Goal: Check status: Check status

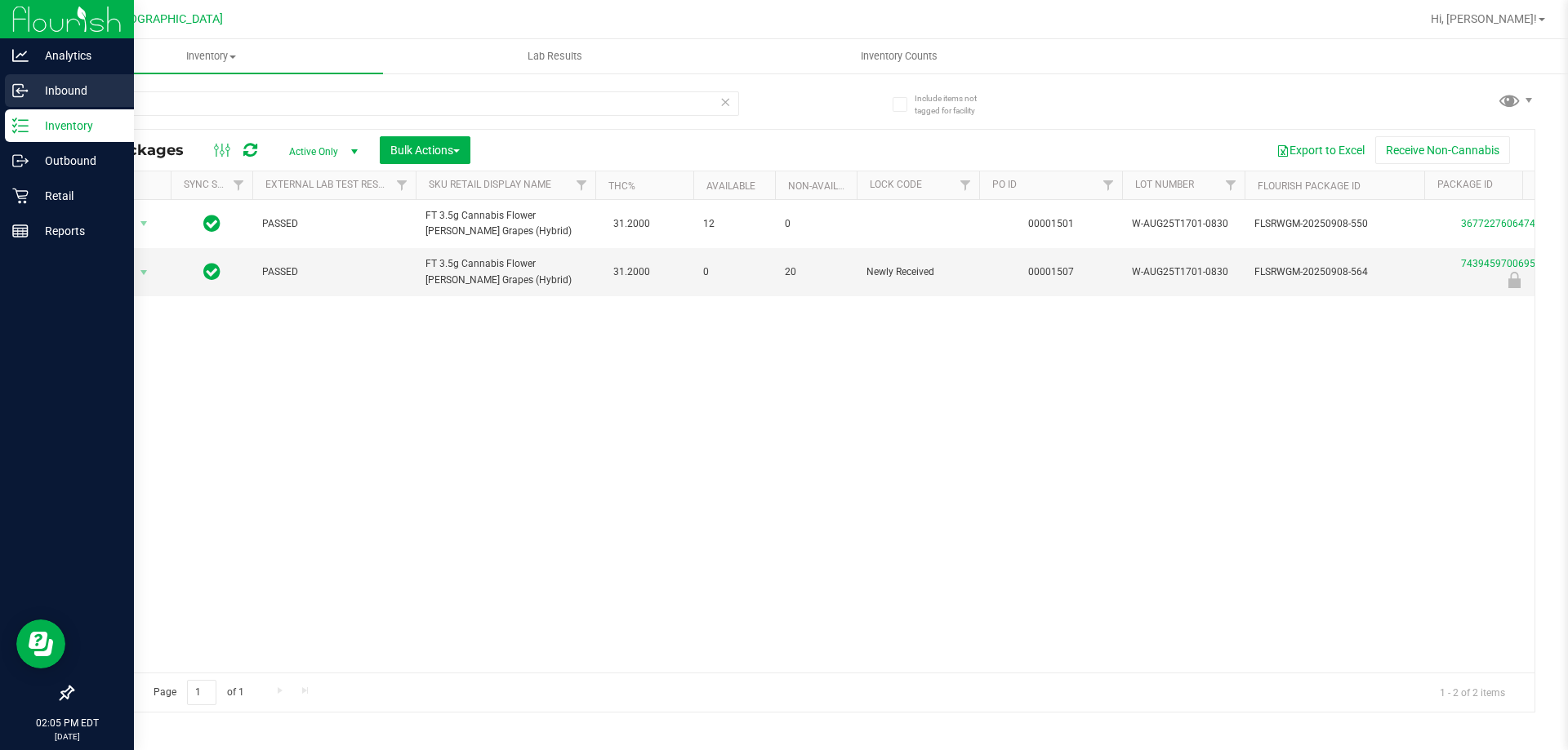
click at [12, 86] on icon at bounding box center [21, 91] width 16 height 16
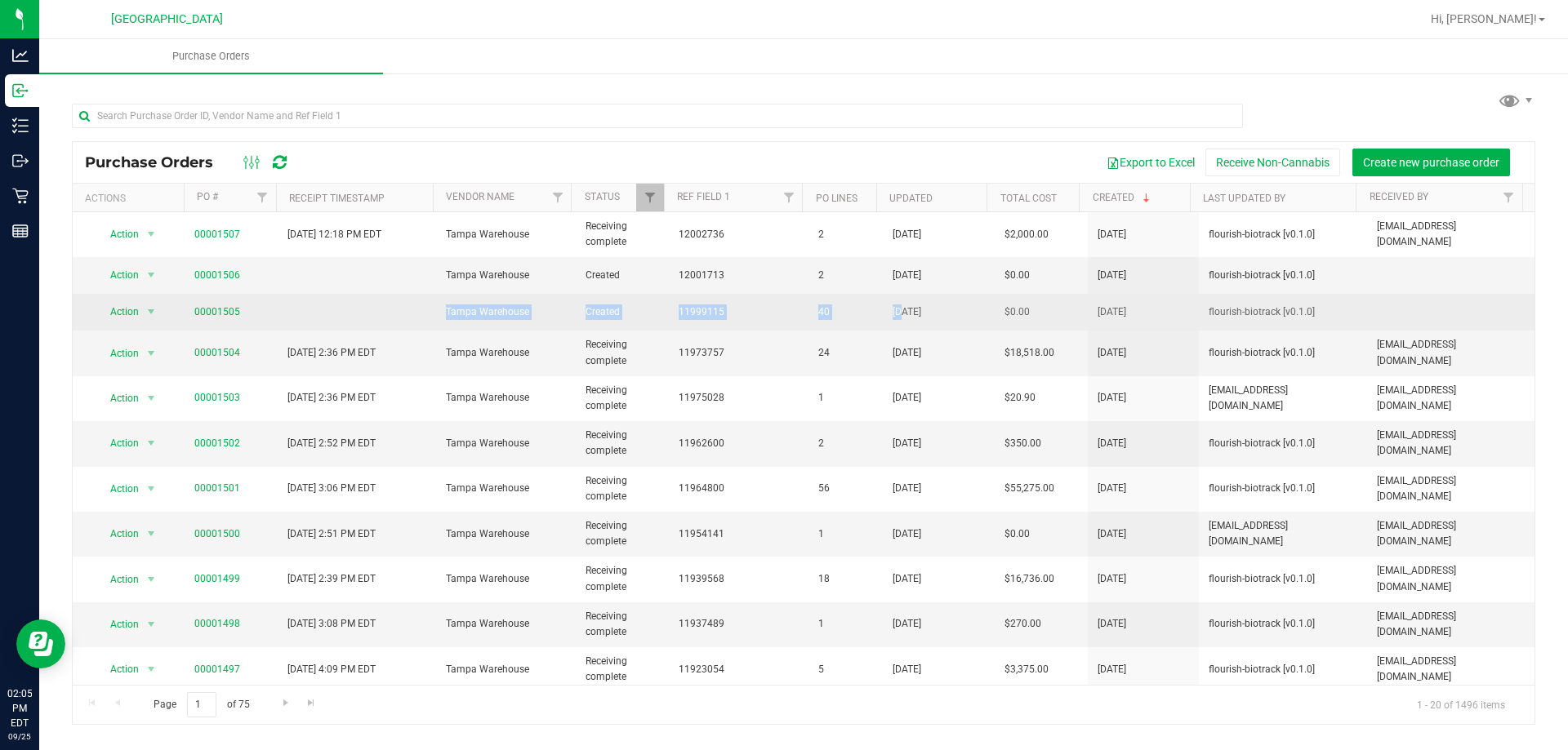
drag, startPoint x: 341, startPoint y: 308, endPoint x: 896, endPoint y: 316, distance: 555.1
click at [896, 316] on tr "Action Action Cancel purchase order Close purchase order Edit purchase order PO…" at bounding box center [803, 312] width 1462 height 37
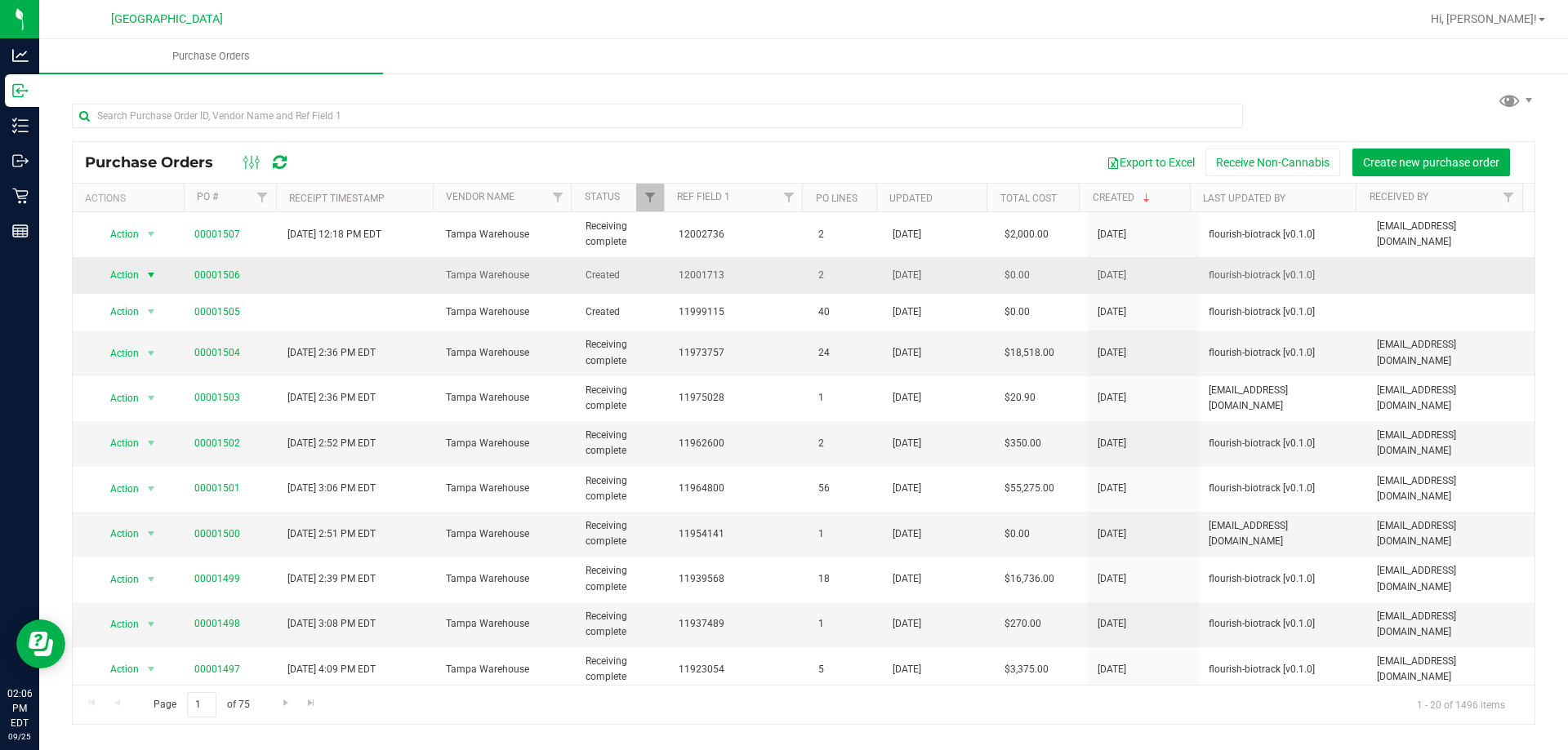
click at [138, 278] on span "Action" at bounding box center [117, 275] width 44 height 23
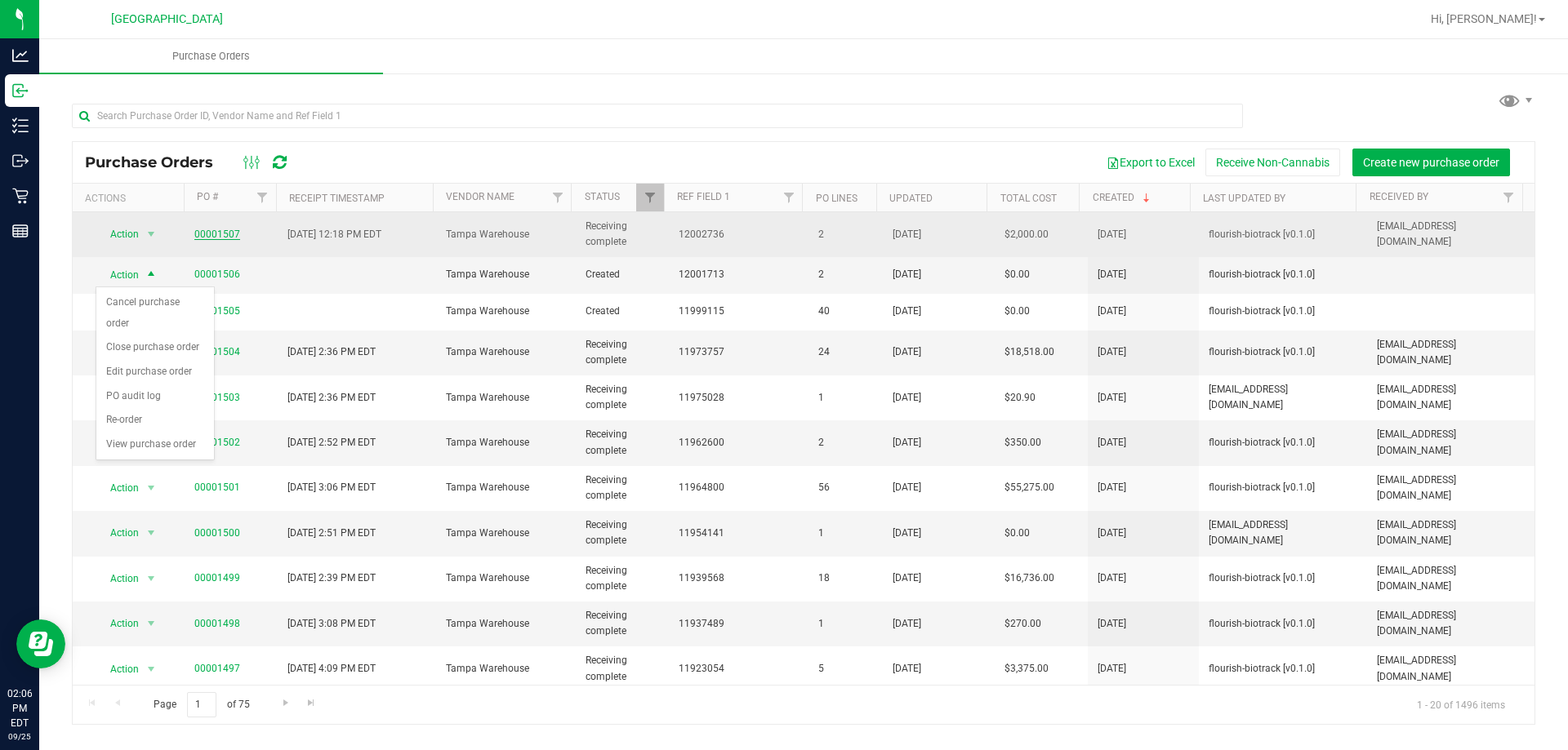
click at [218, 234] on link "00001507" at bounding box center [217, 234] width 45 height 12
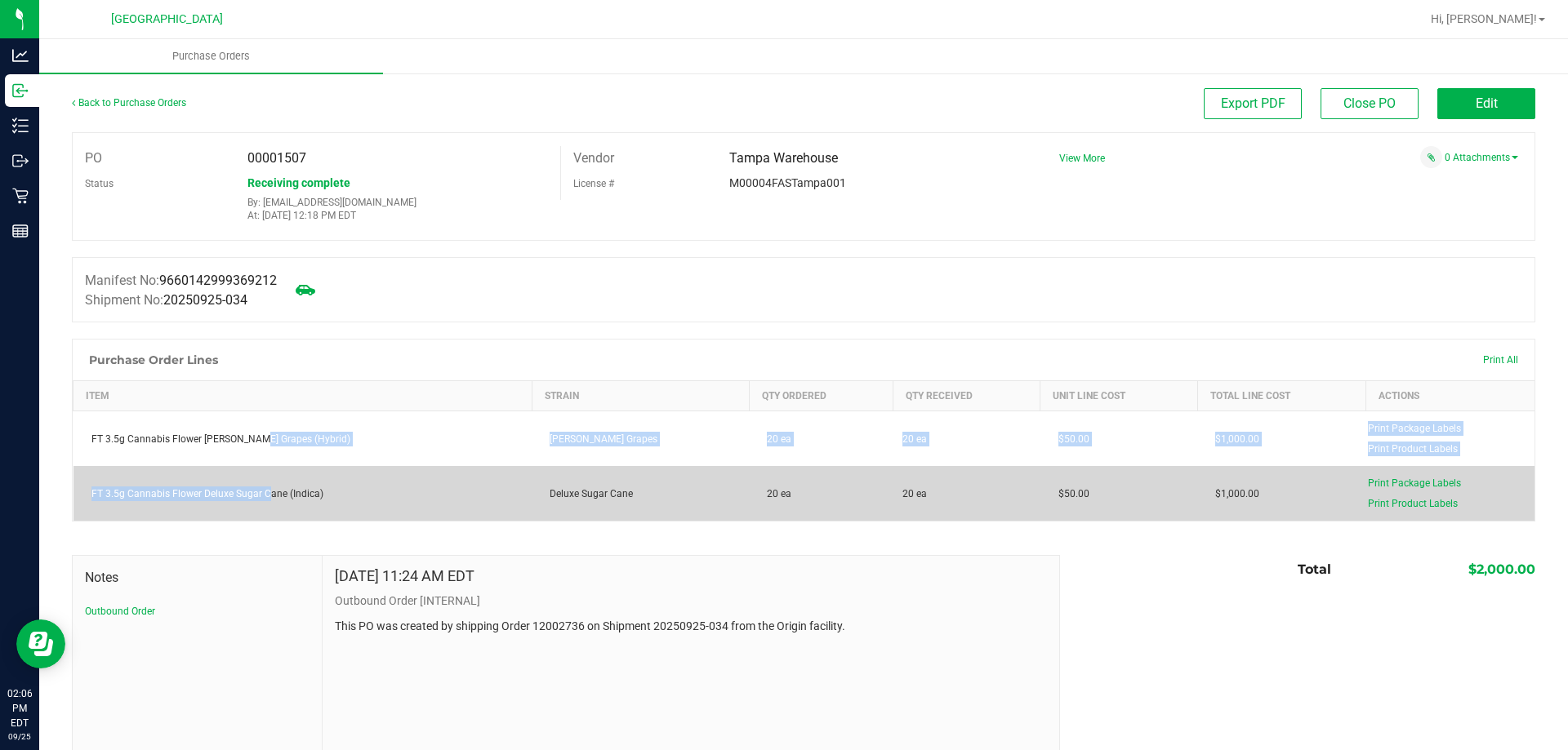
drag, startPoint x: 251, startPoint y: 438, endPoint x: 266, endPoint y: 495, distance: 58.9
click at [266, 495] on tbody "FT 3.5g Cannabis Flower [PERSON_NAME] Grapes (Hybrid) [PERSON_NAME] Grapes 20 e…" at bounding box center [804, 466] width 1462 height 110
click at [266, 495] on div "FT 3.5g Cannabis Flower Deluxe Sugar Cane (Indica)" at bounding box center [303, 494] width 439 height 15
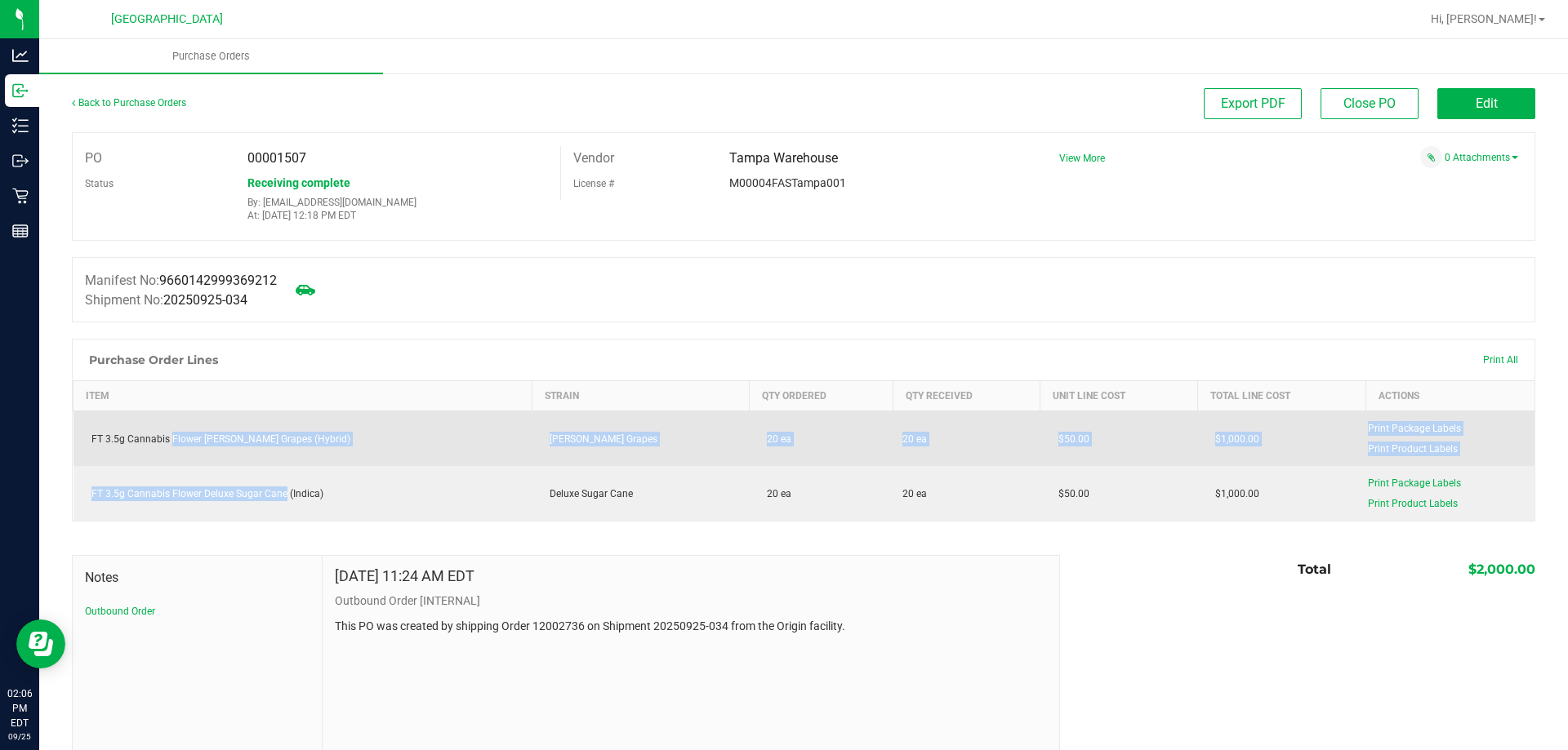
drag, startPoint x: 266, startPoint y: 495, endPoint x: 179, endPoint y: 434, distance: 106.3
click at [179, 434] on tbody "FT 3.5g Cannabis Flower [PERSON_NAME] Grapes (Hybrid) [PERSON_NAME] Grapes 20 e…" at bounding box center [804, 466] width 1462 height 110
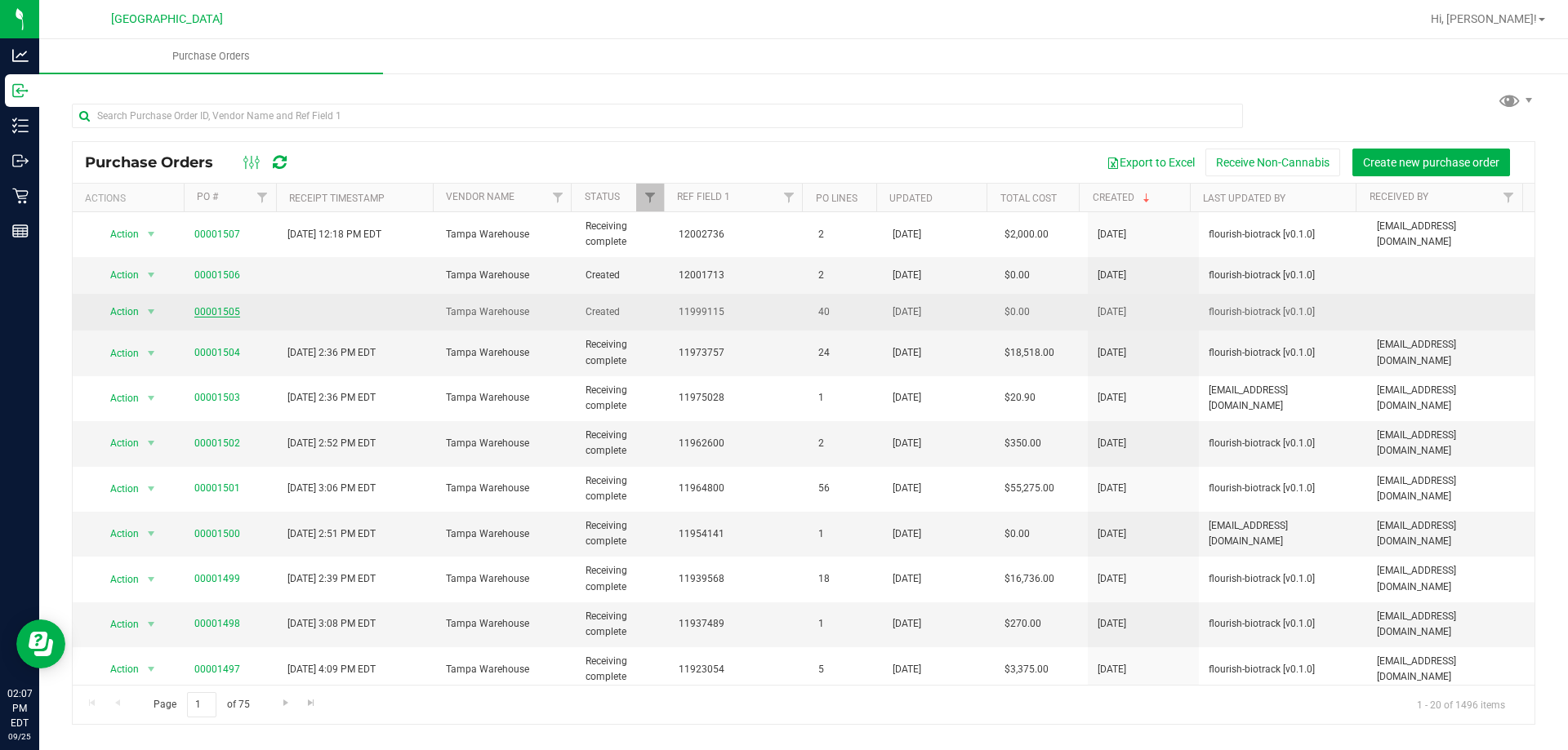
click at [205, 308] on link "00001505" at bounding box center [217, 312] width 45 height 12
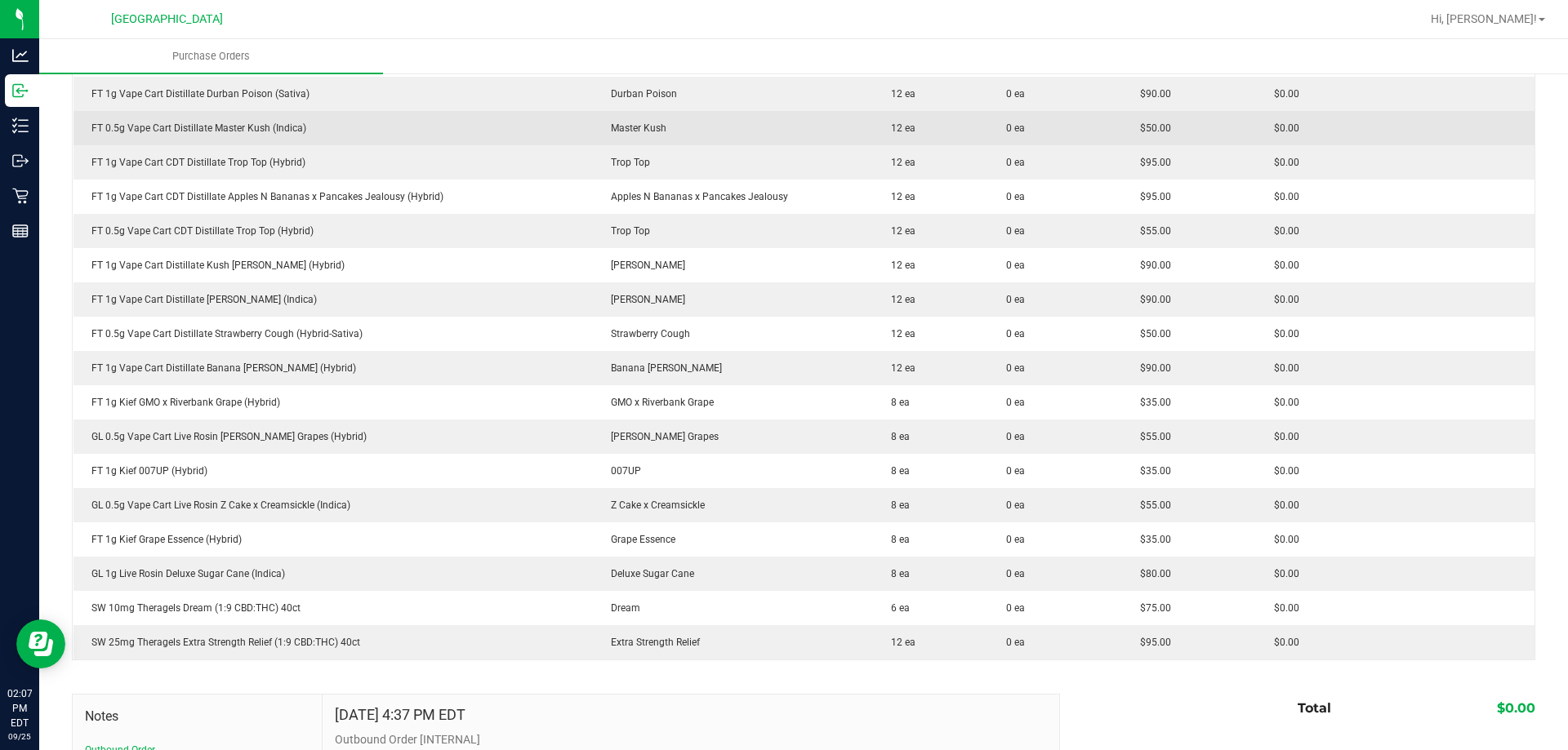
scroll to position [1143, 0]
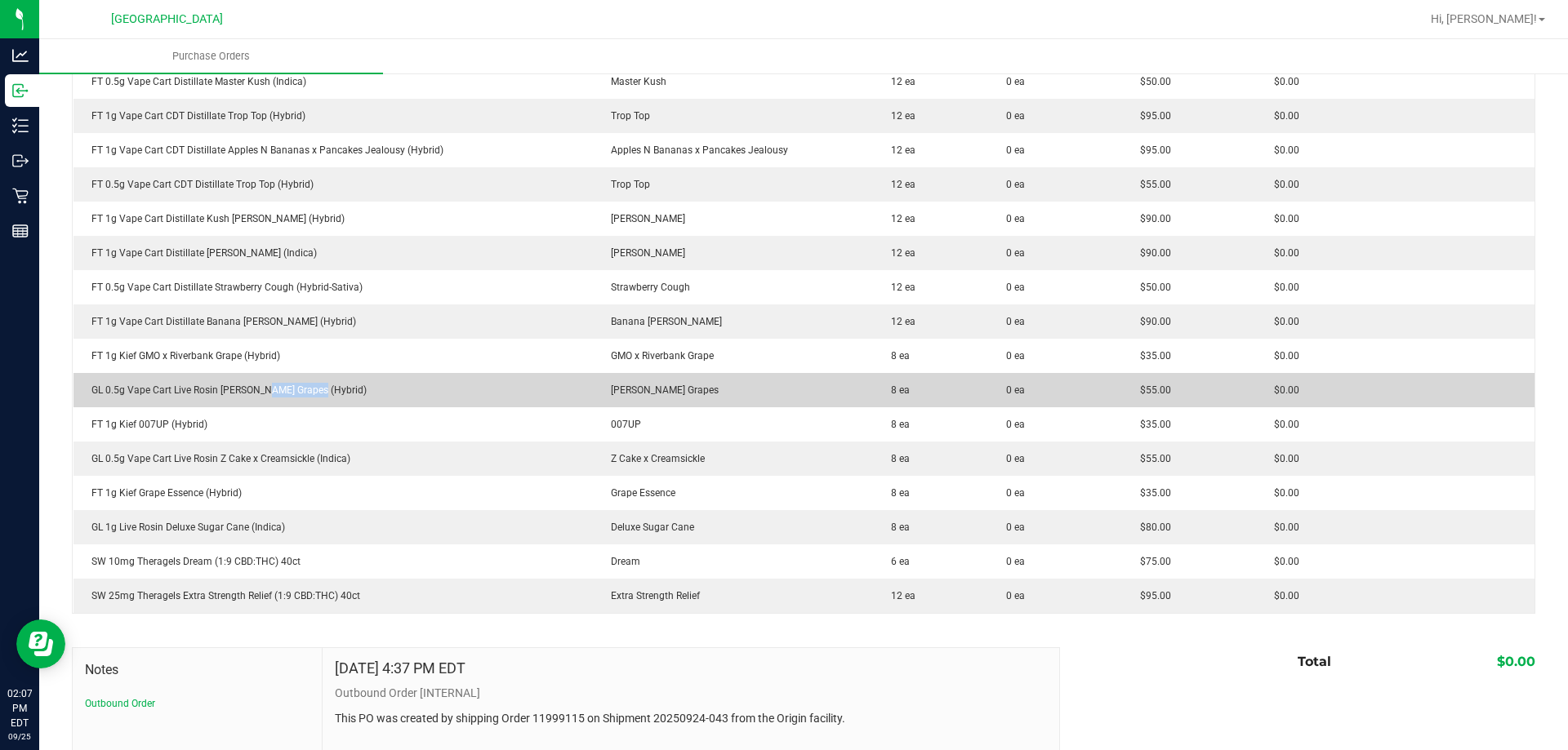
drag, startPoint x: 312, startPoint y: 390, endPoint x: 262, endPoint y: 391, distance: 50.0
click at [262, 391] on div "GL 0.5g Vape Cart Live Rosin [PERSON_NAME] Grapes (Hybrid)" at bounding box center [333, 390] width 500 height 15
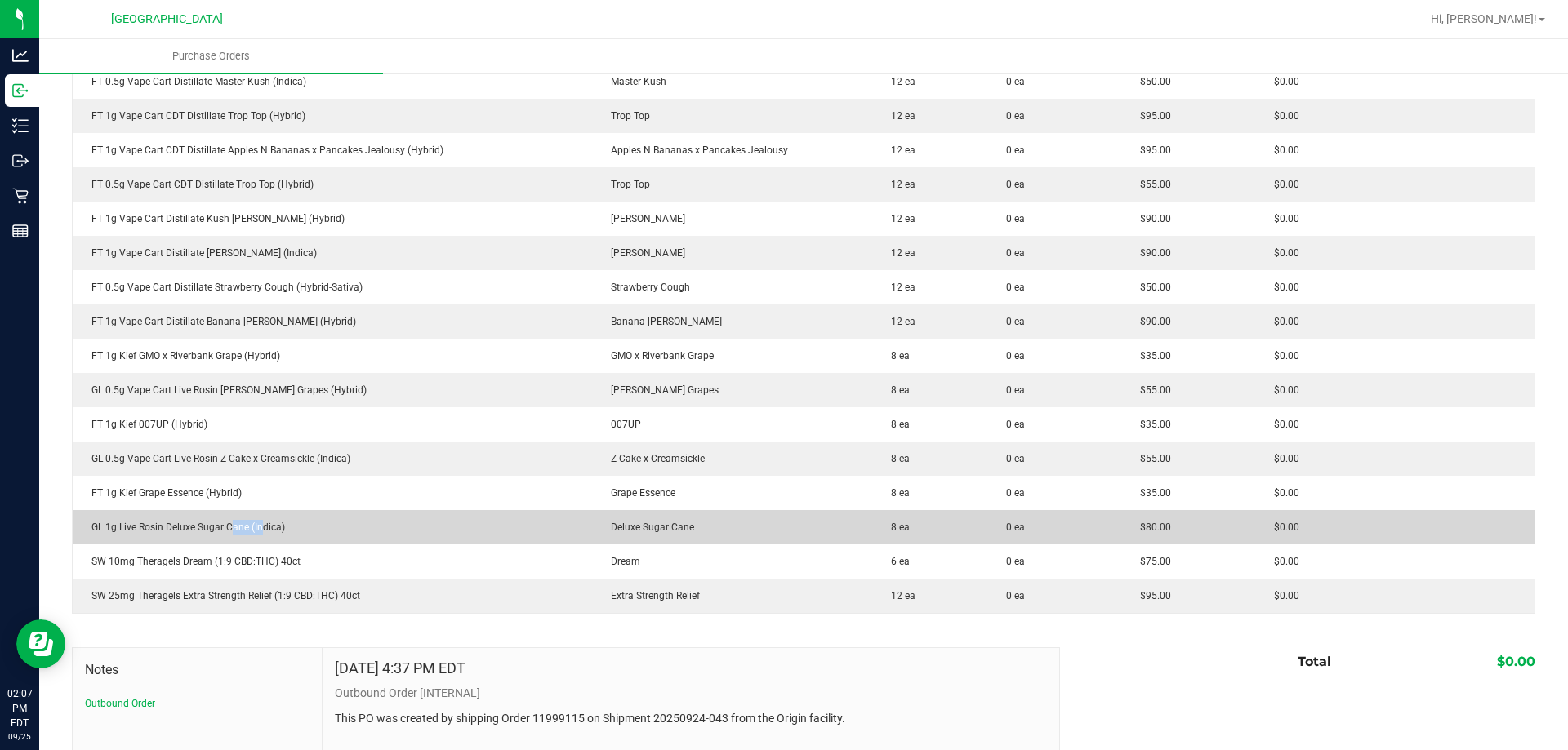
drag, startPoint x: 259, startPoint y: 524, endPoint x: 228, endPoint y: 523, distance: 31.0
click at [228, 523] on div "GL 1g Live Rosin Deluxe Sugar Cane (Indica)" at bounding box center [333, 527] width 500 height 15
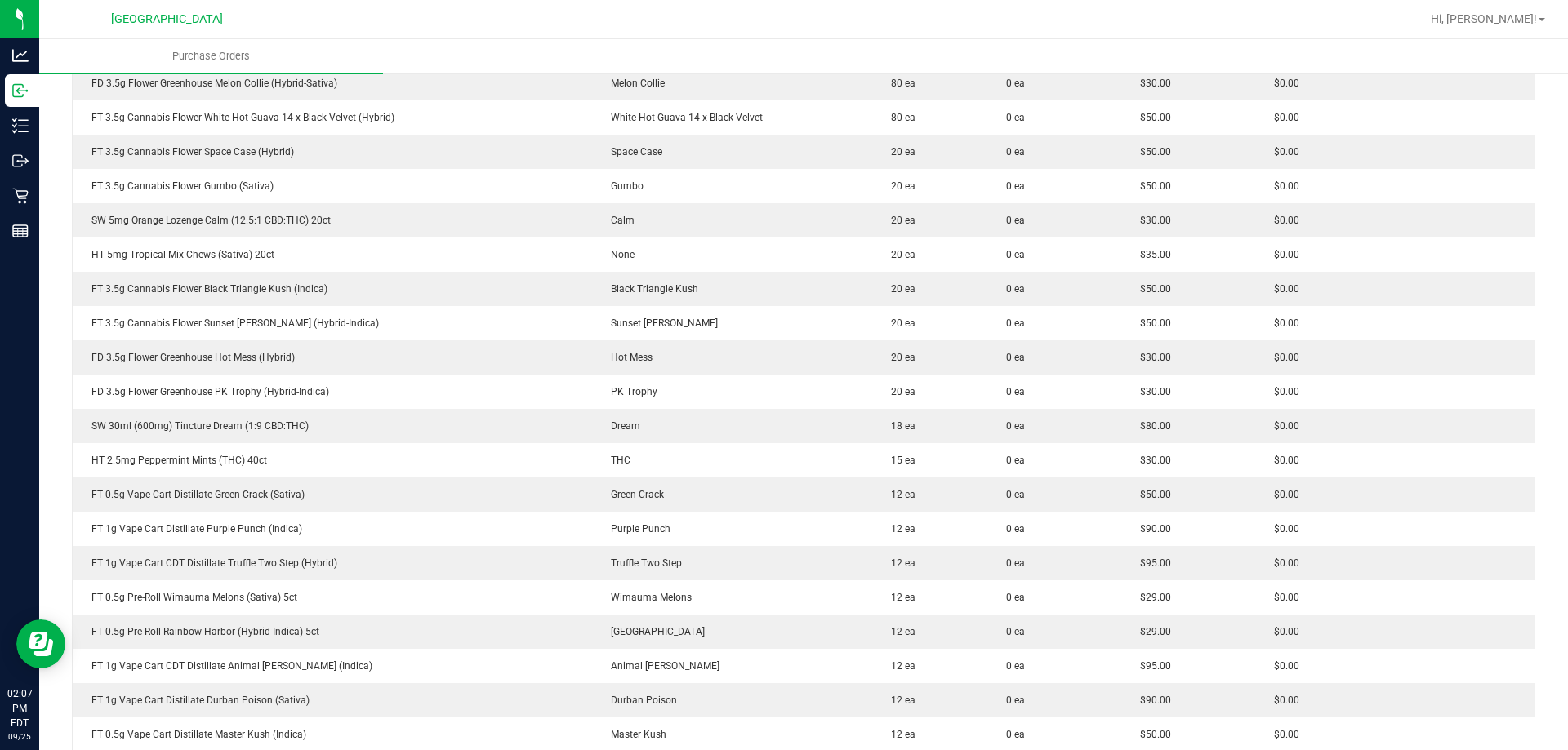
scroll to position [163, 0]
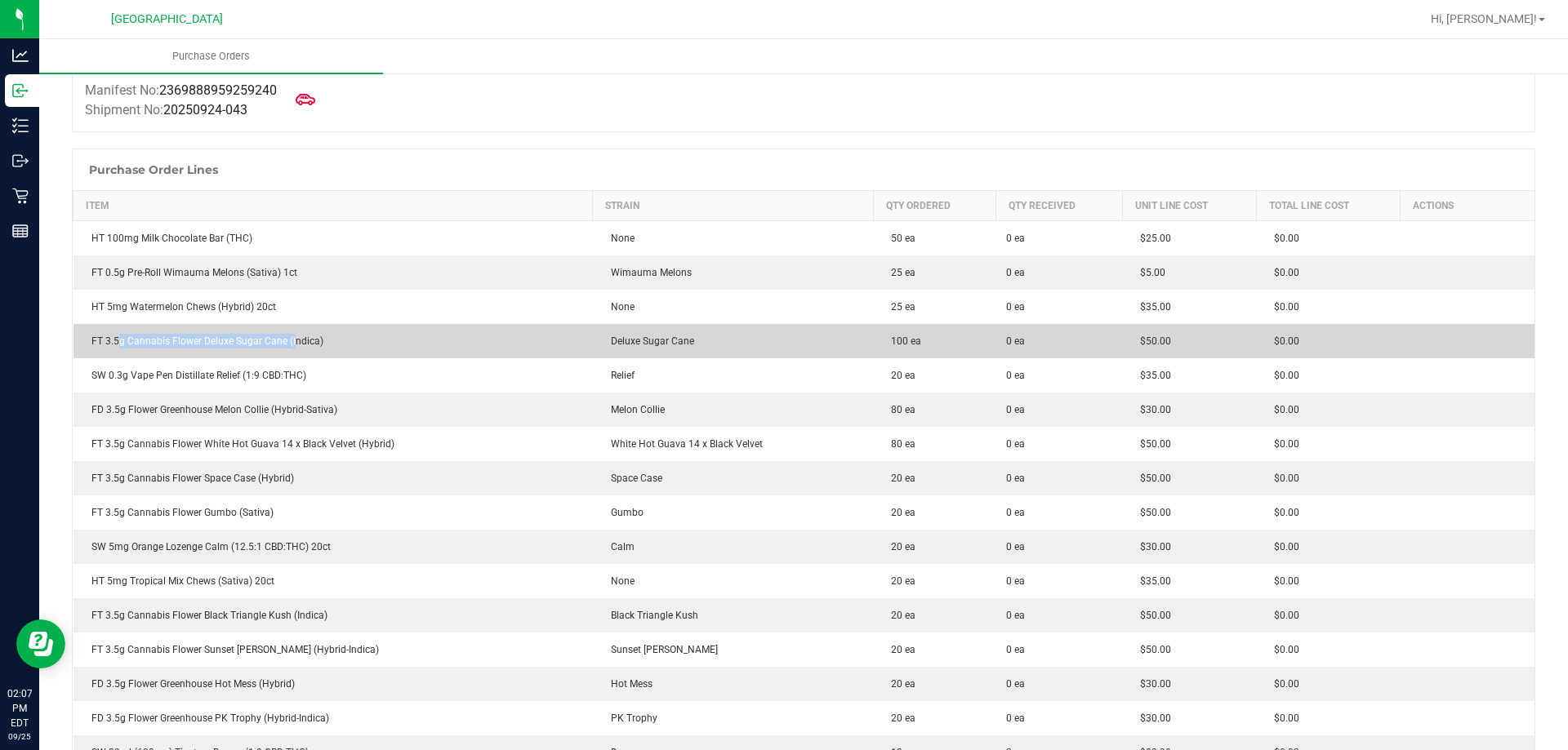
drag, startPoint x: 294, startPoint y: 328, endPoint x: 120, endPoint y: 334, distance: 174.1
click at [120, 334] on td "FT 3.5g Cannabis Flower Deluxe Sugar Cane (Indica)" at bounding box center [333, 341] width 519 height 35
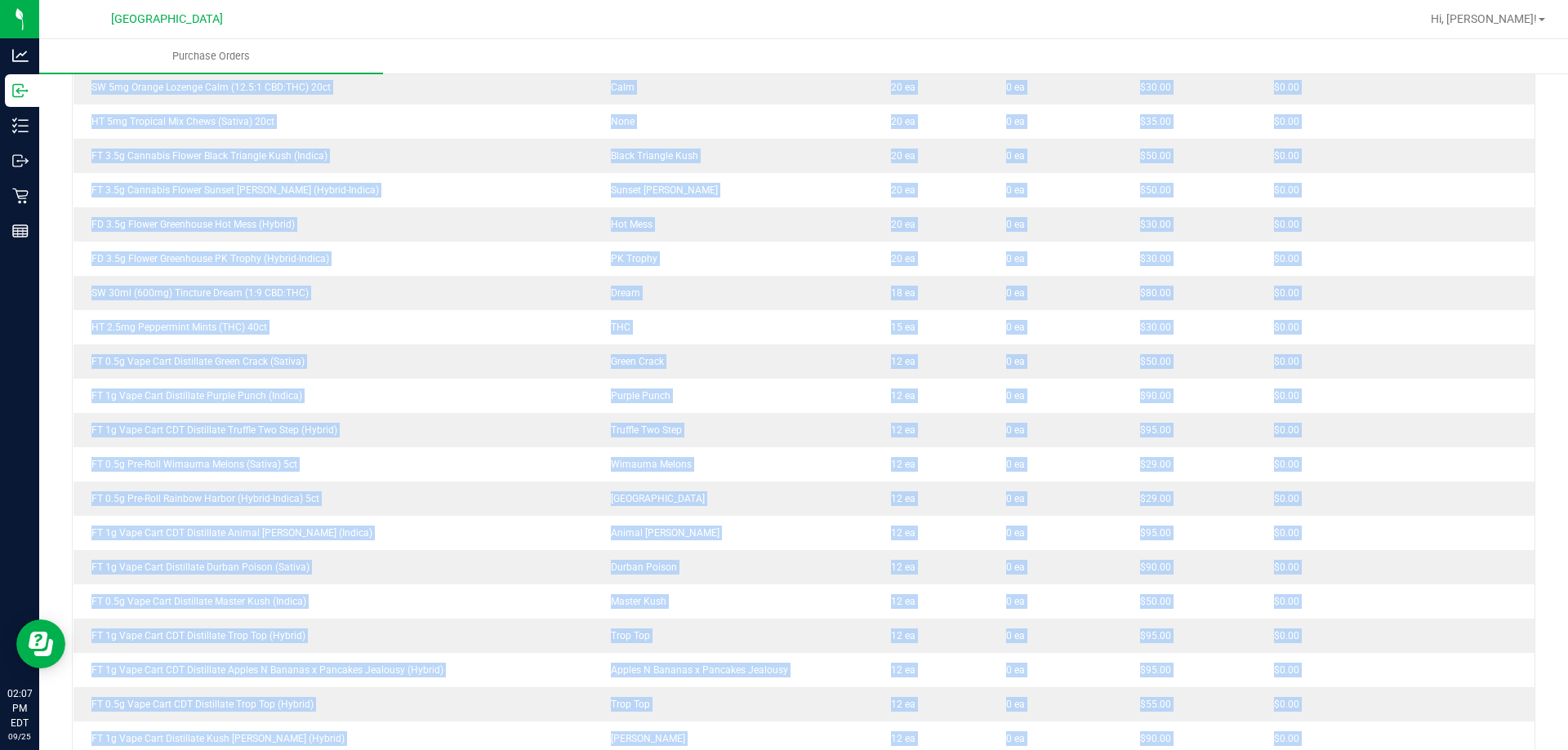
scroll to position [1277, 0]
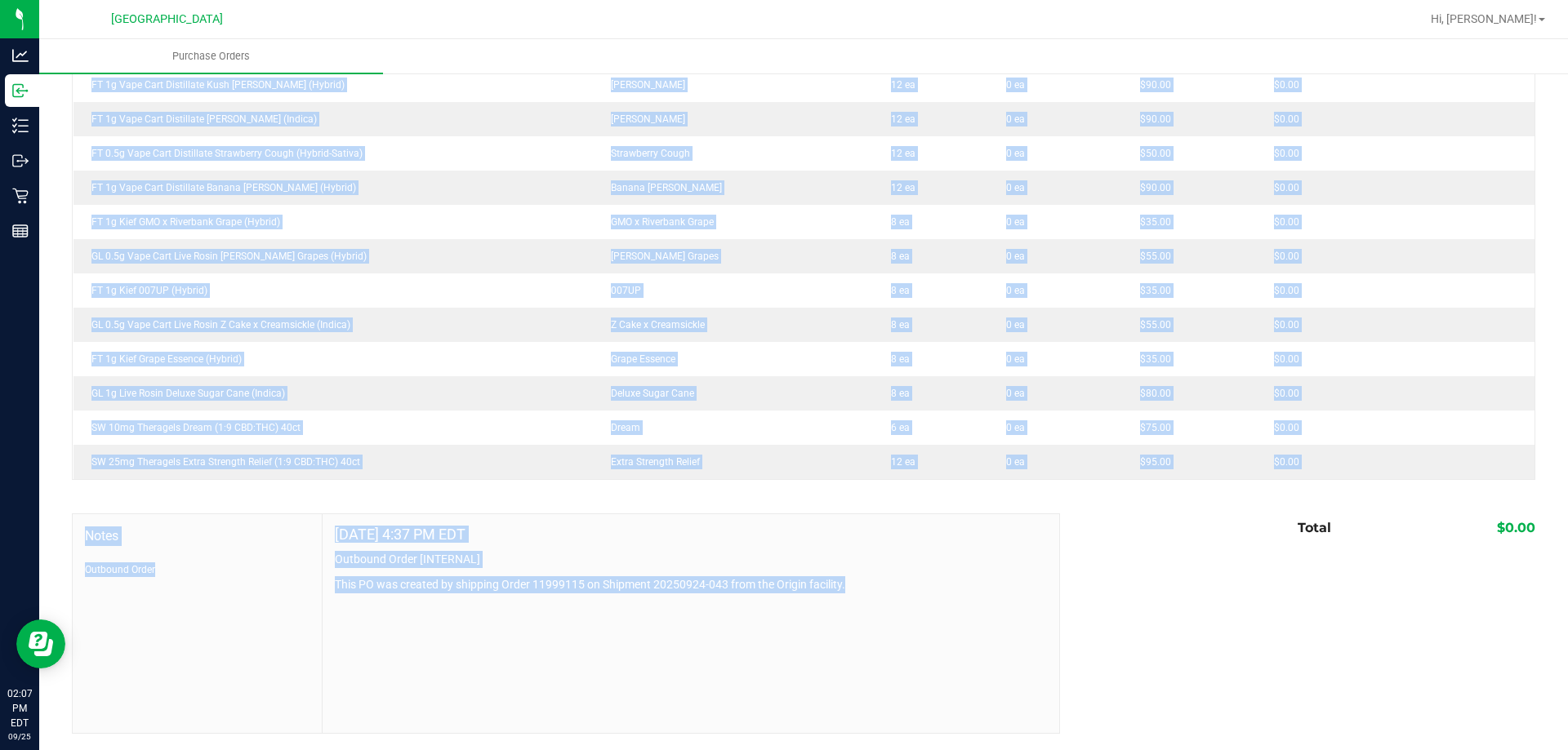
drag, startPoint x: 349, startPoint y: 150, endPoint x: 1120, endPoint y: 782, distance: 996.9
click at [1120, 749] on html "Analytics Inbound Inventory Outbound Retail Reports 02:07 PM EDT [DATE] 09/25 […" at bounding box center [784, 375] width 1568 height 750
click at [984, 605] on div "[DATE] 4:37 PM EDT Outbound Order [INTERNAL] This PO was created by shipping Or…" at bounding box center [690, 623] width 736 height 218
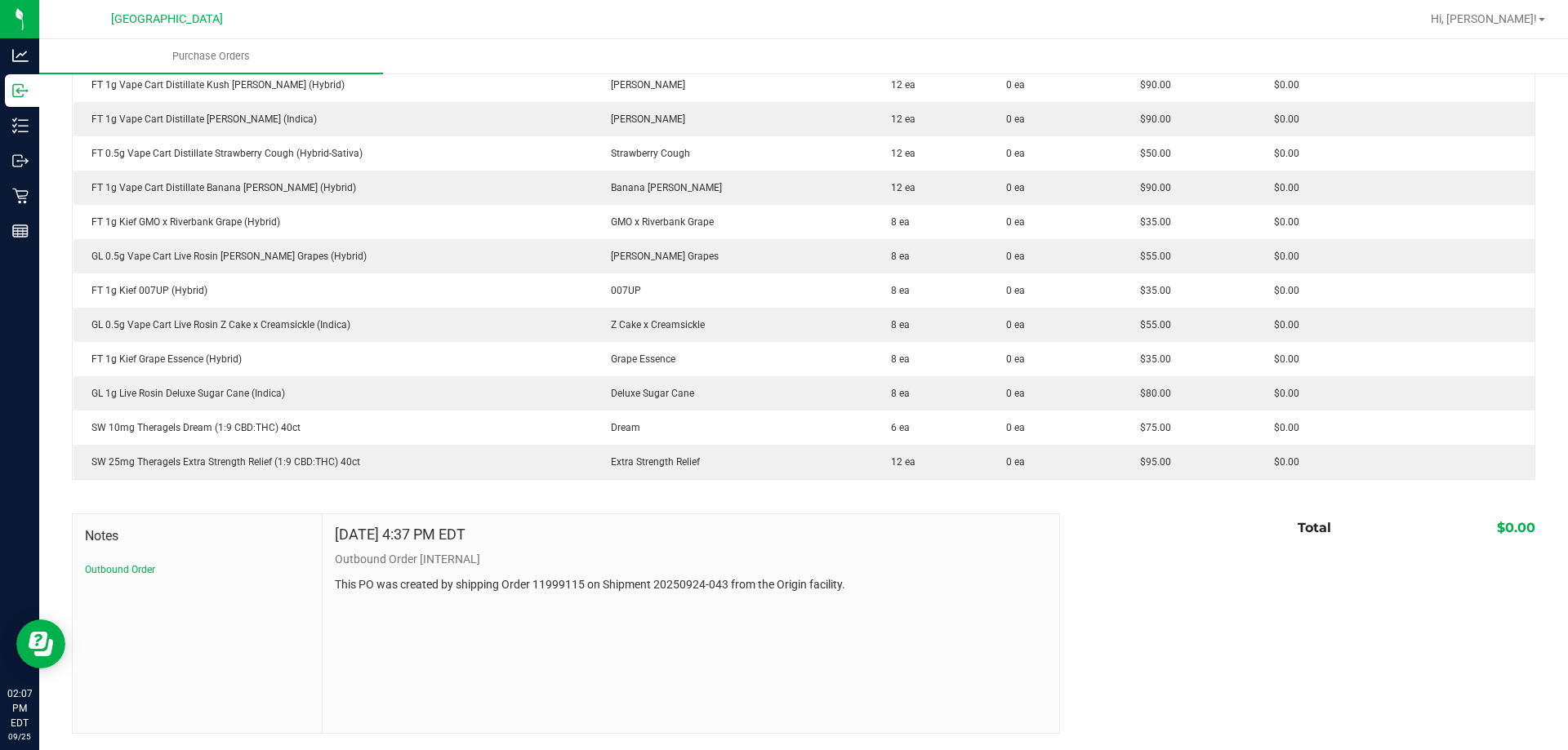
click at [984, 605] on div "[DATE] 4:37 PM EDT Outbound Order [INTERNAL] This PO was created by shipping Or…" at bounding box center [690, 623] width 736 height 218
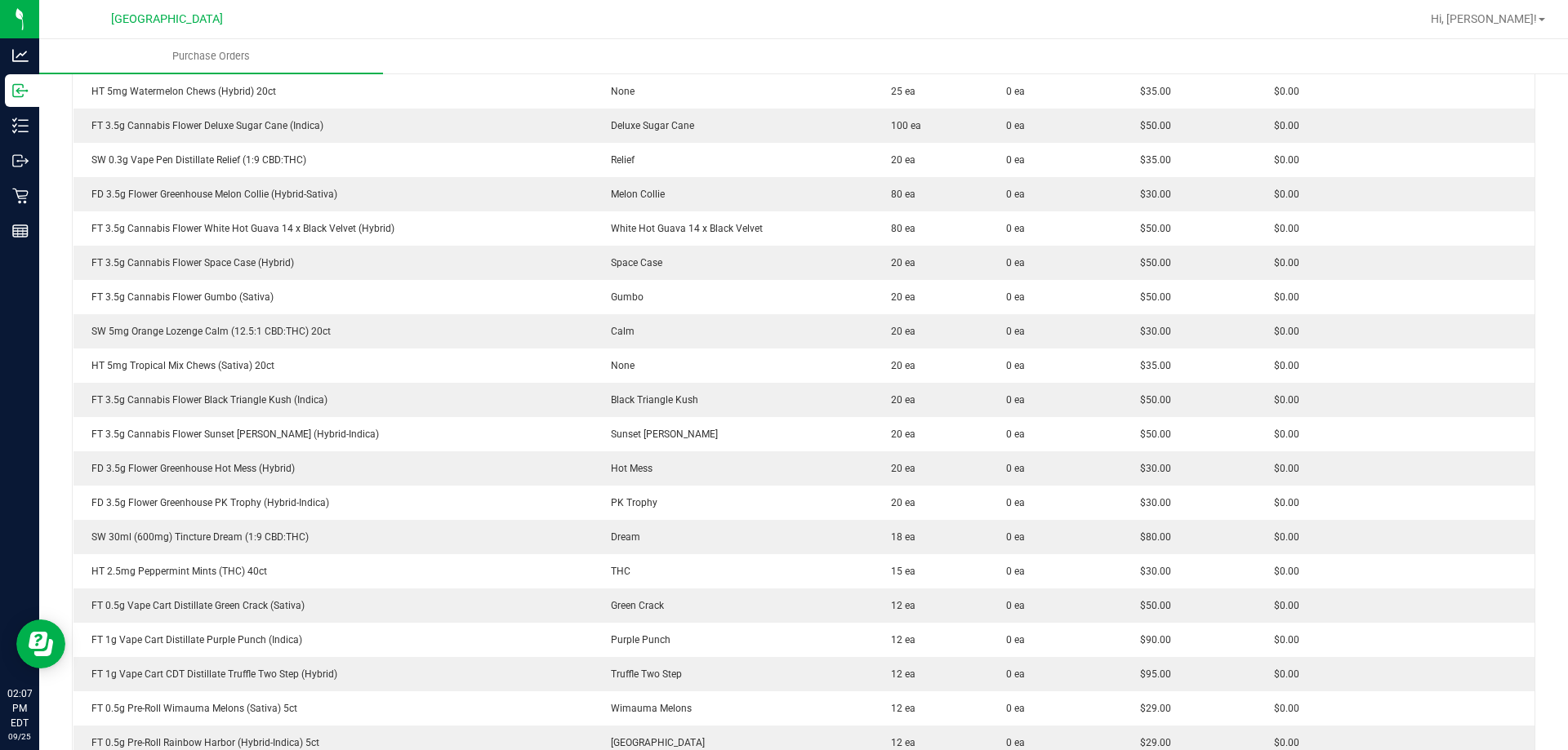
scroll to position [0, 0]
